Goal: Navigation & Orientation: Find specific page/section

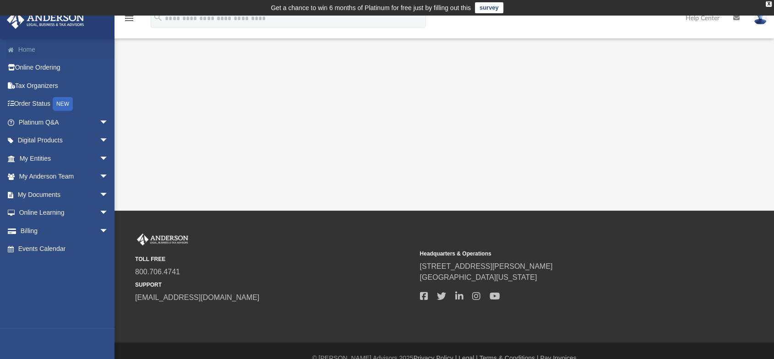
click at [33, 49] on link "Home" at bounding box center [64, 49] width 116 height 18
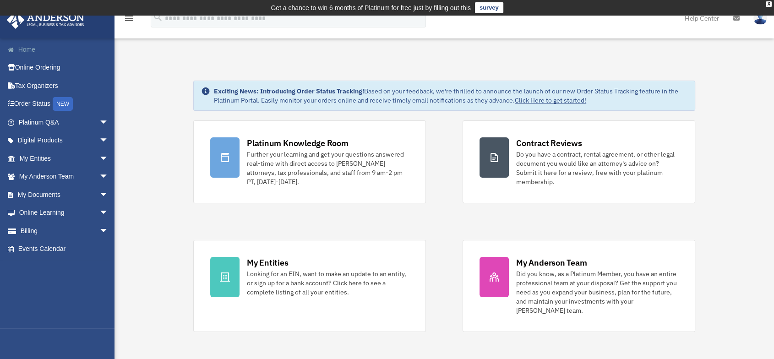
click at [41, 52] on link "Home" at bounding box center [64, 49] width 116 height 18
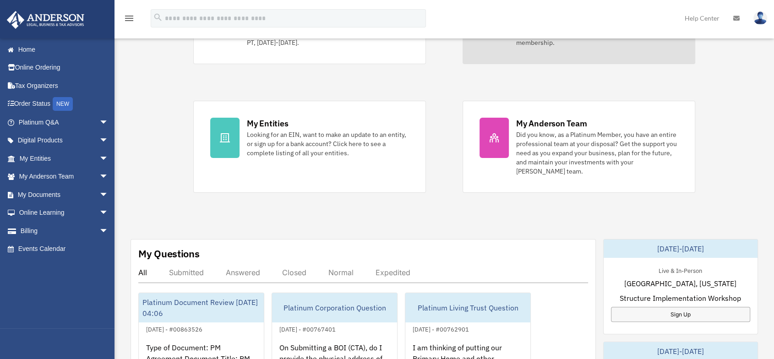
scroll to position [203, 0]
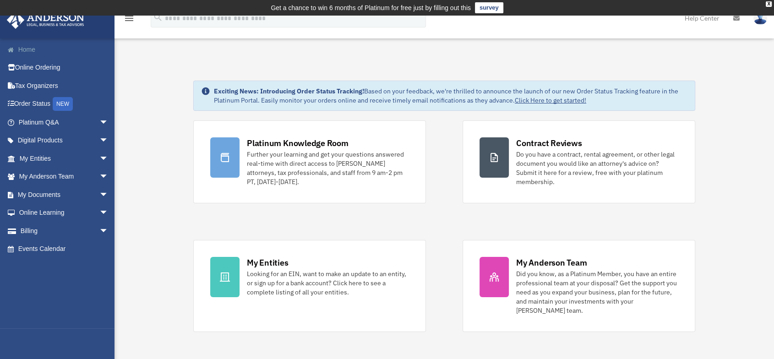
click at [18, 50] on link "Home" at bounding box center [64, 49] width 116 height 18
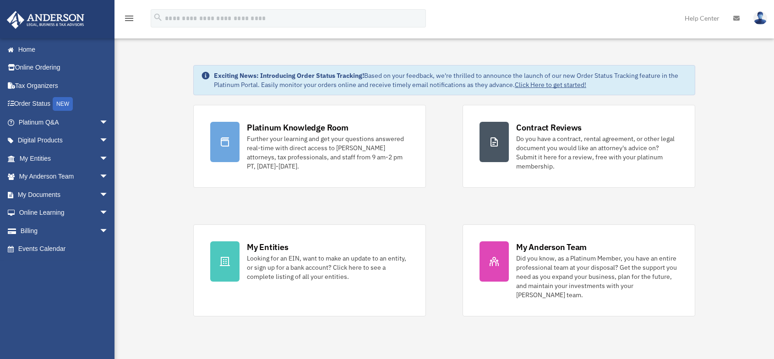
click at [14, 52] on span at bounding box center [15, 50] width 5 height 6
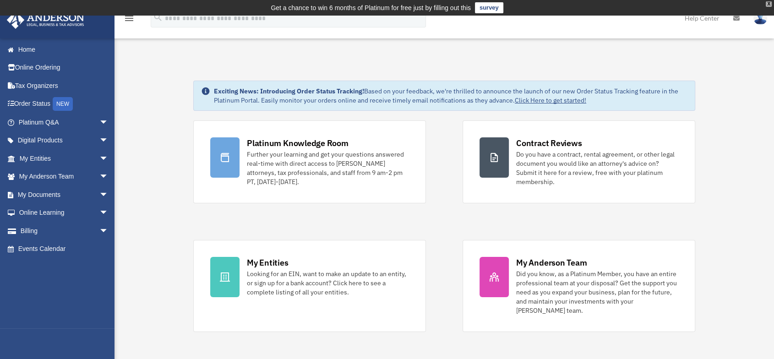
click at [768, 1] on div "X" at bounding box center [769, 3] width 6 height 5
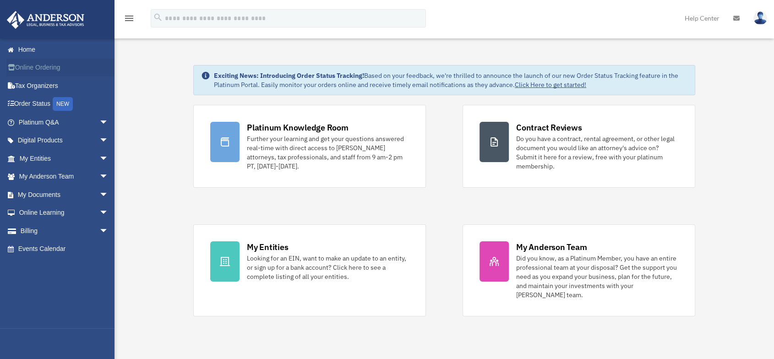
click at [40, 69] on link "Online Ordering" at bounding box center [64, 68] width 116 height 18
